Goal: Transaction & Acquisition: Purchase product/service

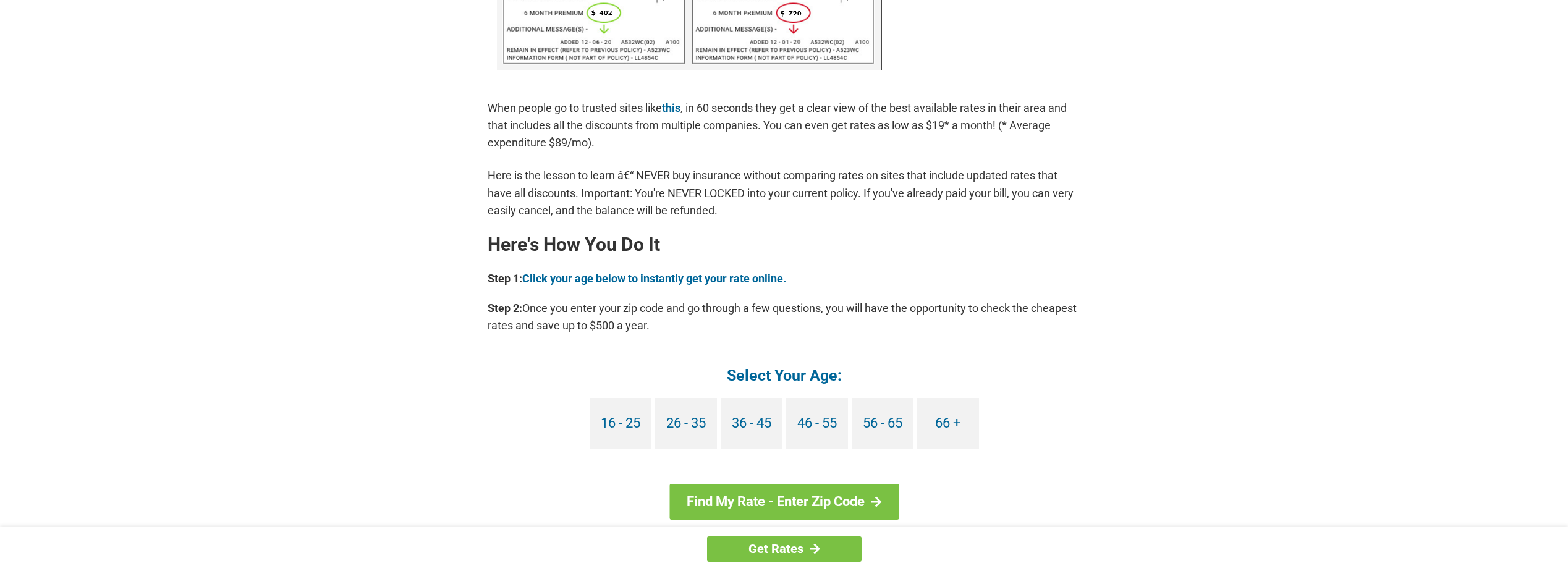
scroll to position [927, 0]
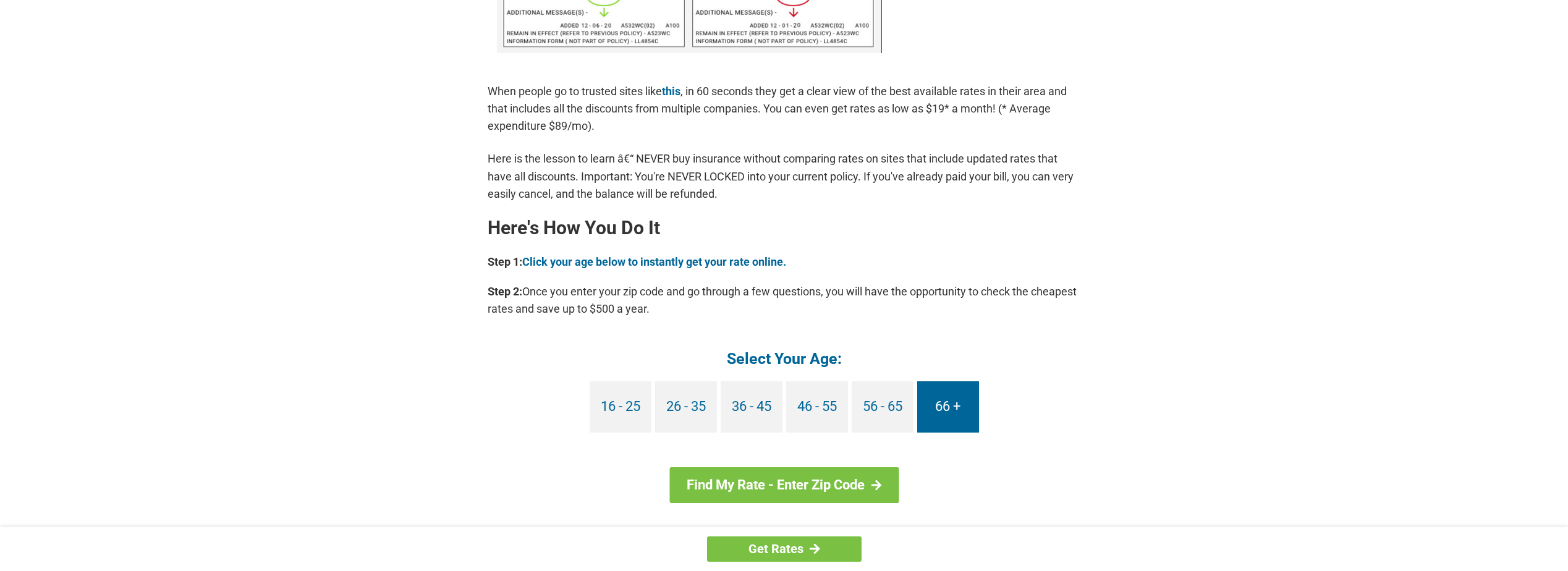
click at [954, 405] on link "66 +" at bounding box center [948, 408] width 62 height 52
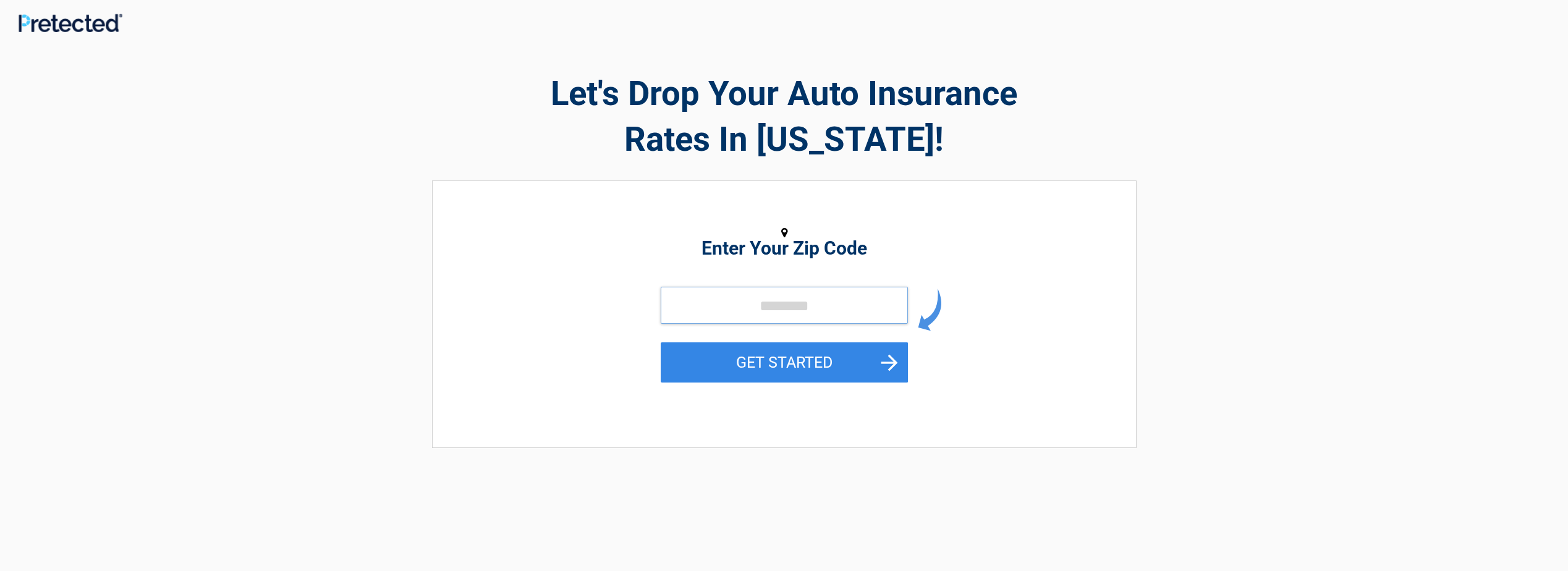
click at [770, 308] on input "tel" at bounding box center [784, 305] width 247 height 37
type input "*****"
